Goal: Task Accomplishment & Management: Manage account settings

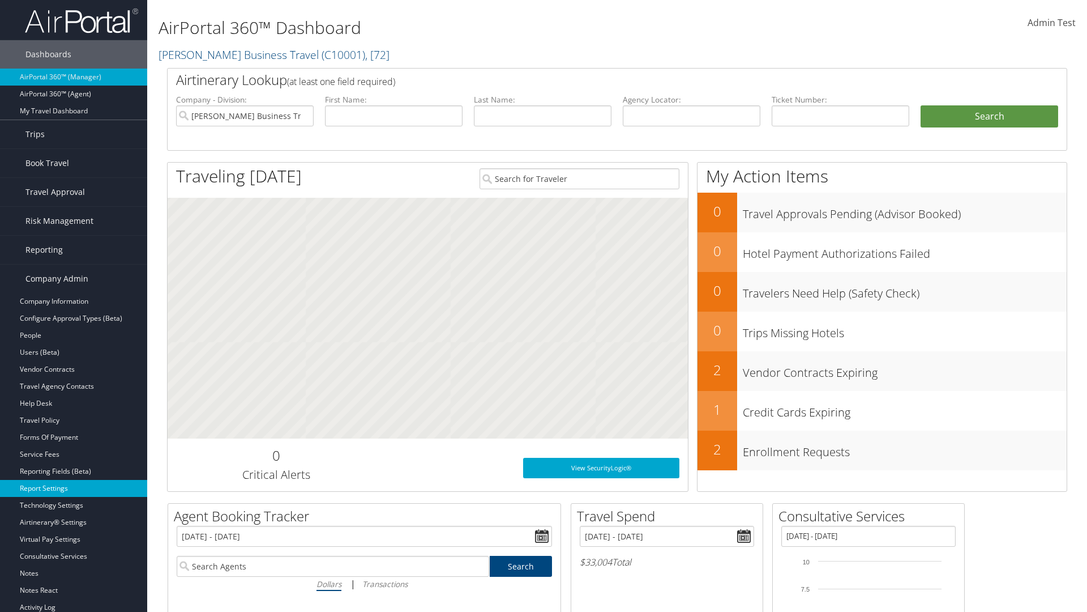
click at [74, 488] on link "Report Settings" at bounding box center [73, 488] width 147 height 17
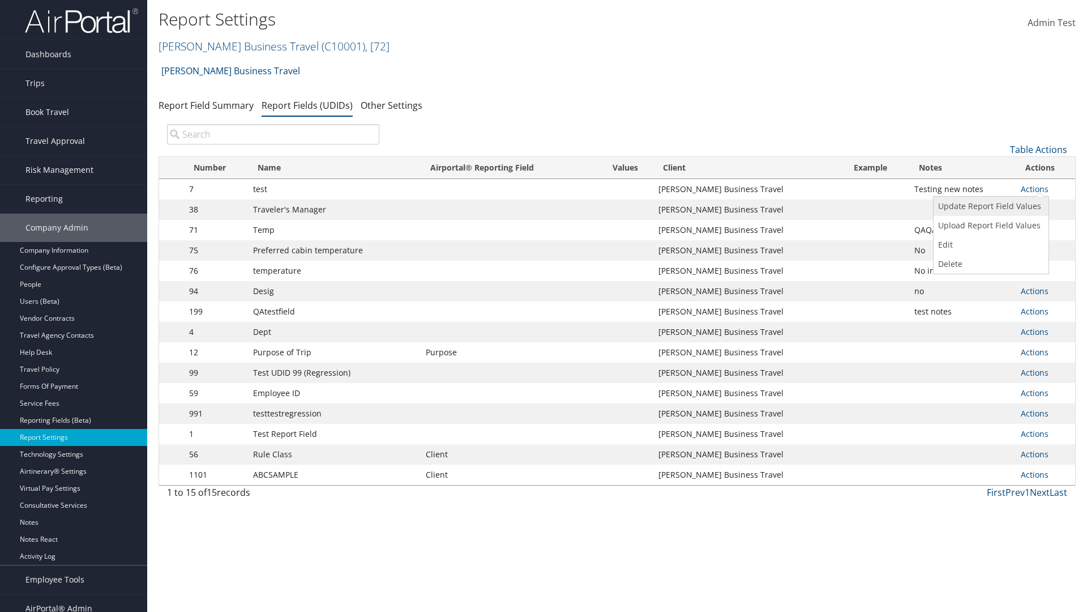
click at [989, 206] on link "Update Report Field Values" at bounding box center [990, 206] width 112 height 19
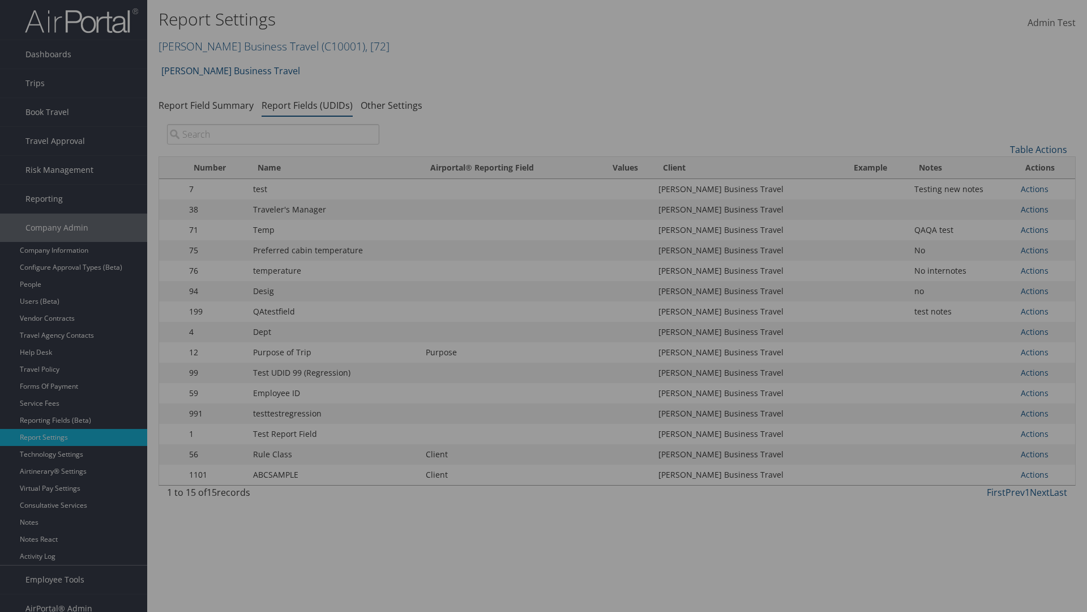
click at [0, 0] on link "Table Actions" at bounding box center [0, 0] width 0 height 0
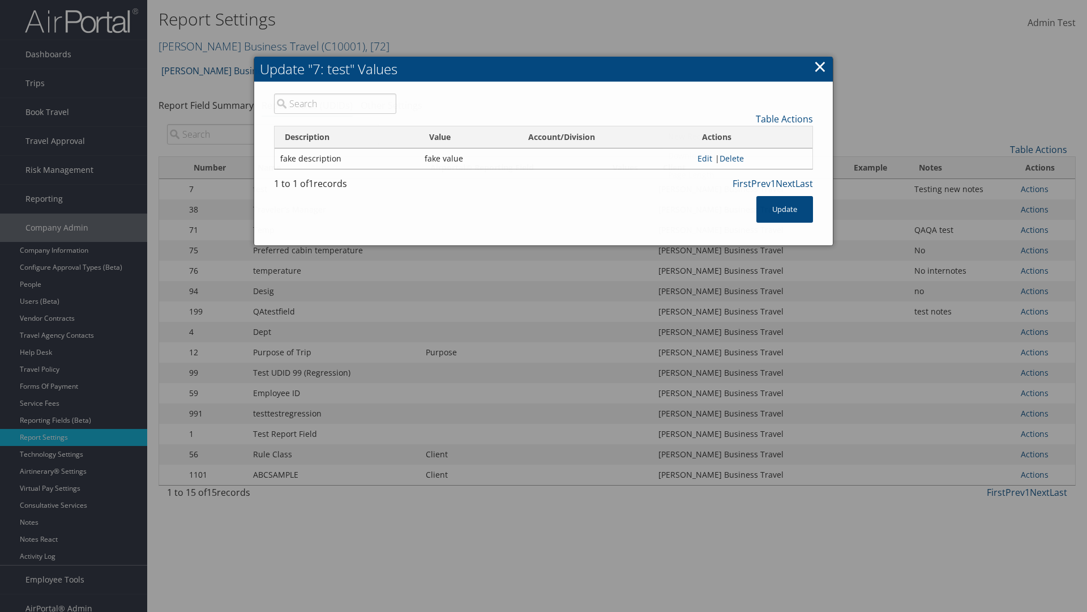
click at [738, 136] on link "New Record" at bounding box center [738, 136] width 149 height 19
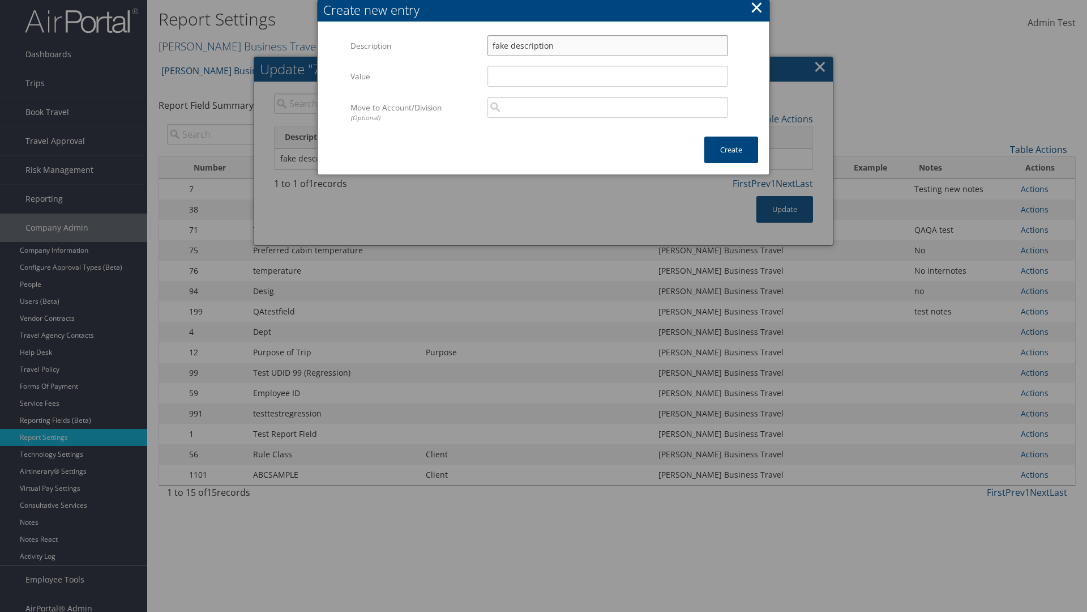
type input "fake description"
type input "fake value"
click at [731, 150] on button "Create" at bounding box center [732, 150] width 54 height 27
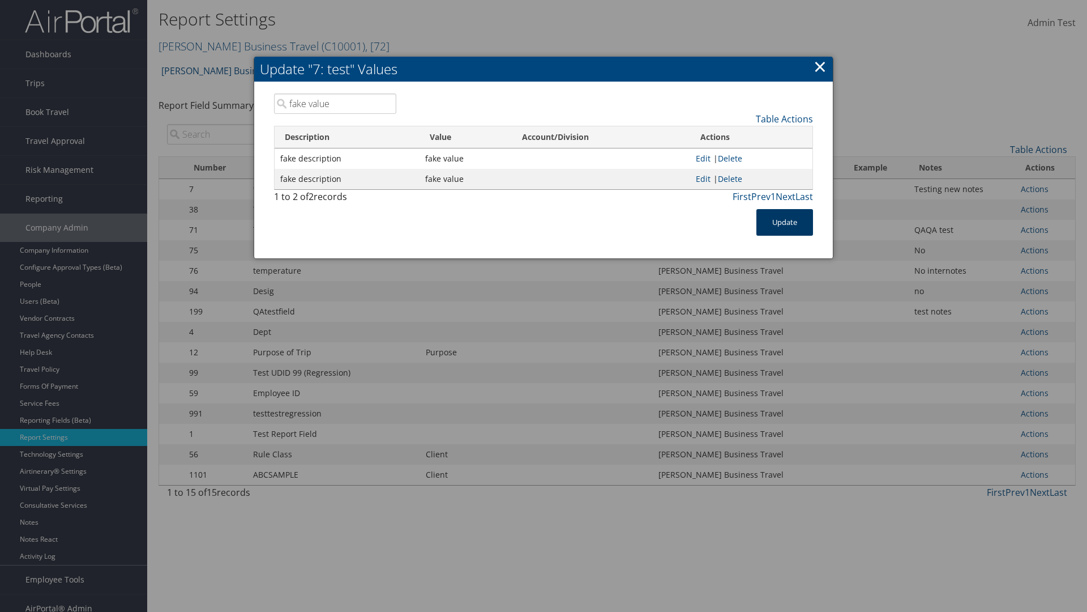
type input "fake value"
click at [785, 222] on button "Update" at bounding box center [785, 222] width 57 height 27
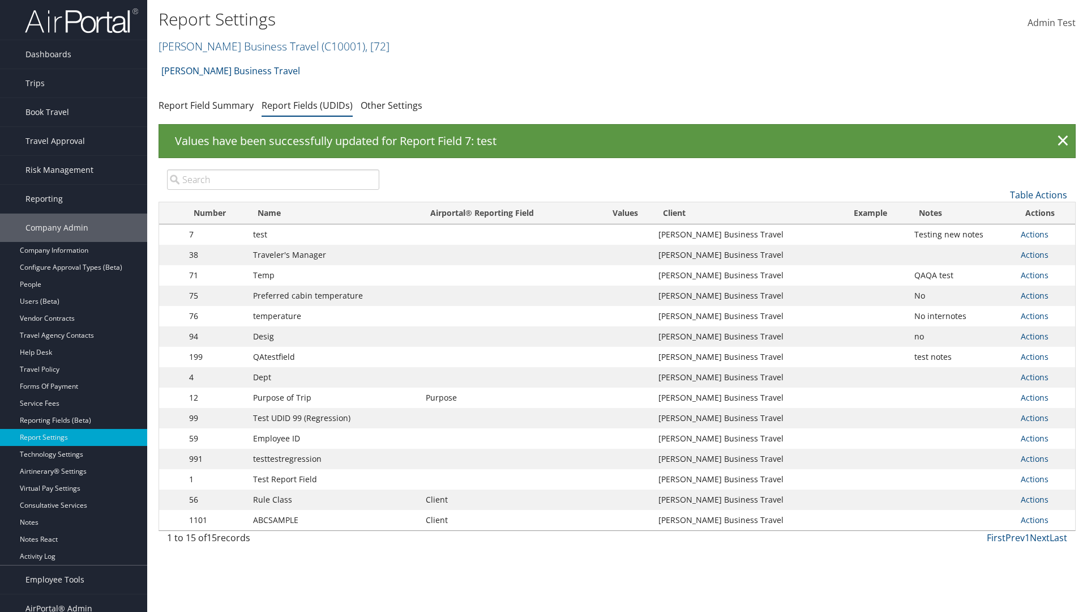
scroll to position [11, 0]
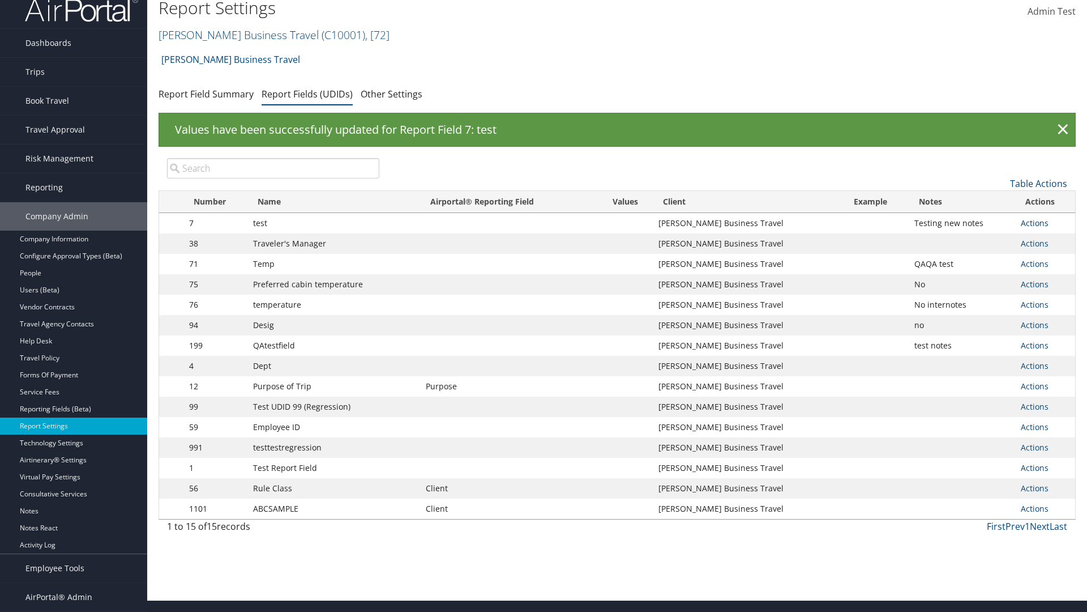
click at [1035, 223] on link "Actions" at bounding box center [1035, 222] width 28 height 11
click at [989, 240] on link "Update Report Field Values" at bounding box center [990, 240] width 112 height 19
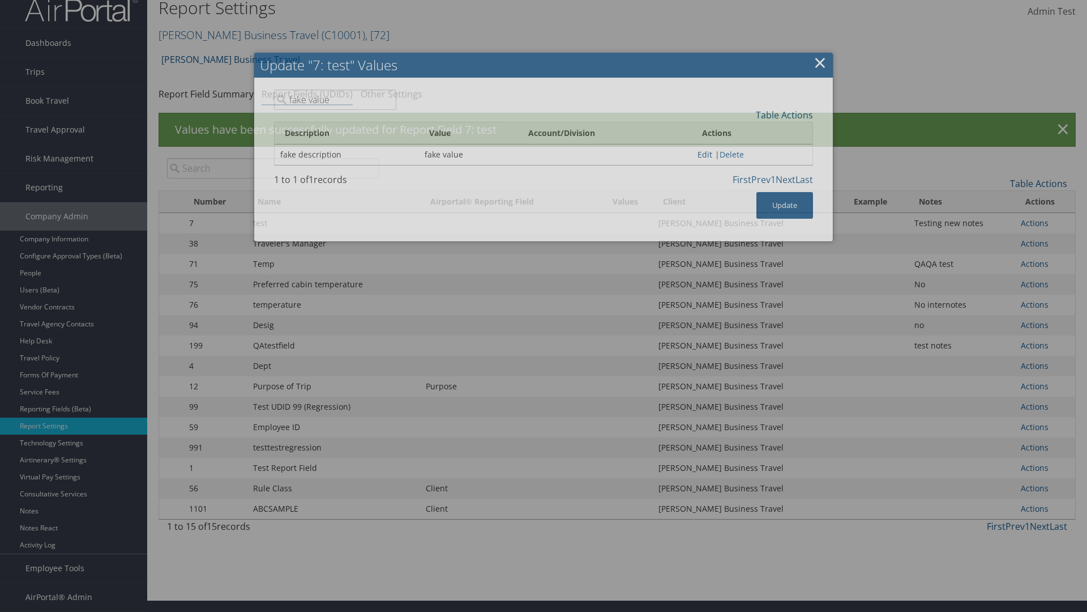
type input "fake value"
click at [701, 158] on link "Edit" at bounding box center [705, 154] width 15 height 11
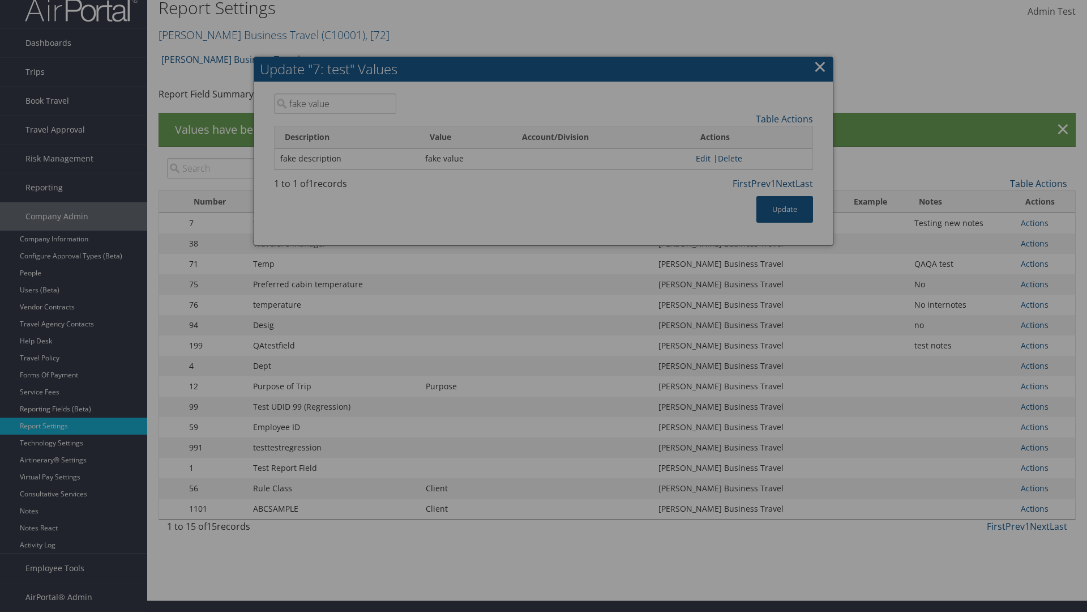
type input "fake description edit"
type input "fake value edit"
click at [0, 0] on button "Update" at bounding box center [0, 0] width 0 height 0
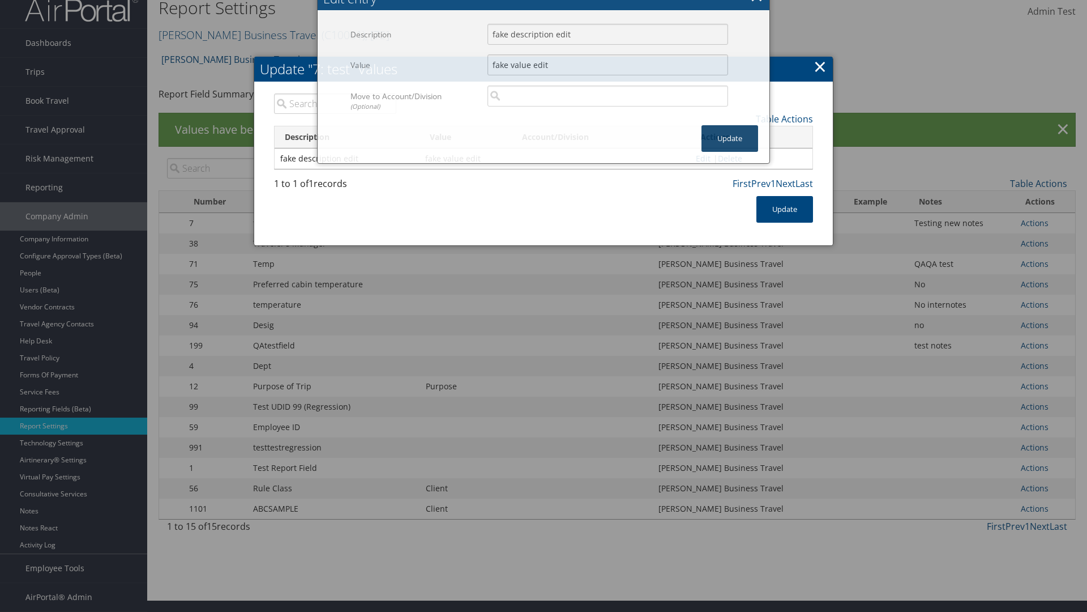
type input "fake value edit"
